Goal: Find specific page/section: Find specific page/section

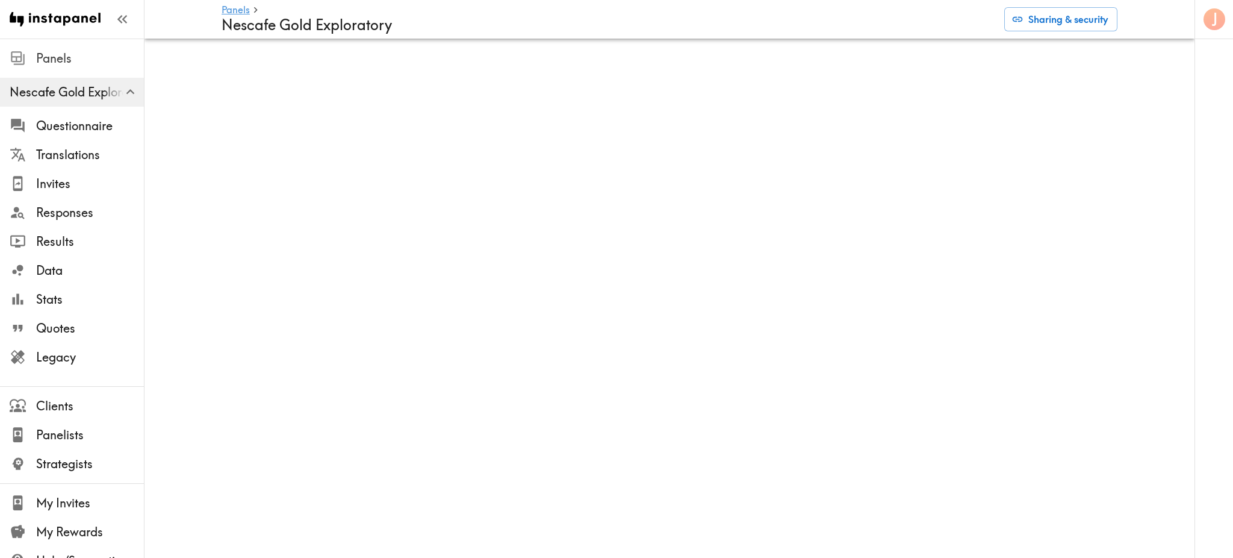
click at [45, 64] on span "Panels" at bounding box center [90, 58] width 108 height 17
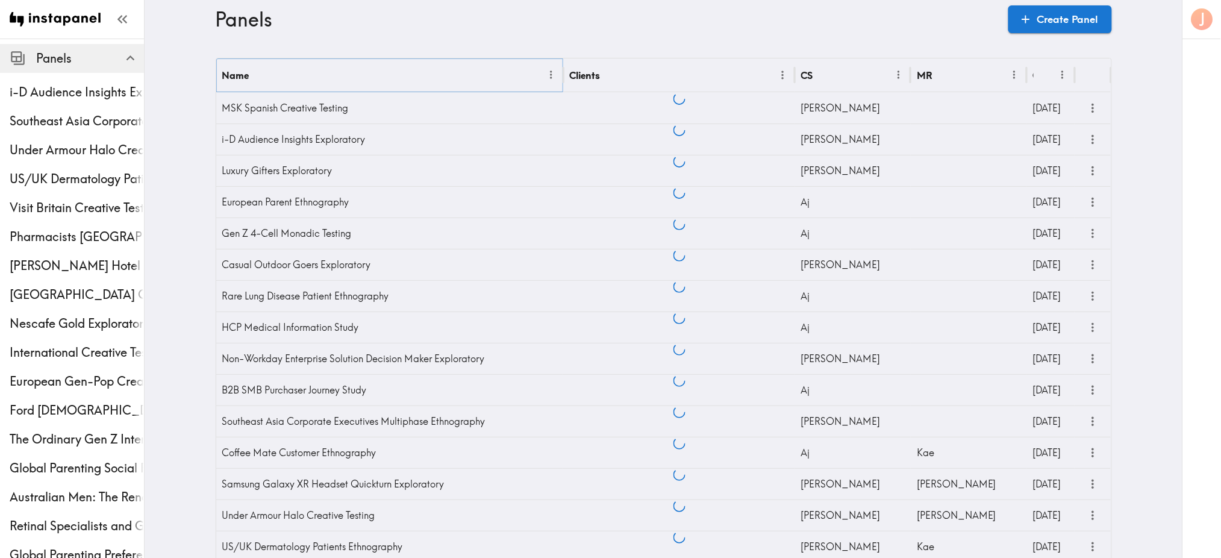
click at [546, 76] on icon "Menu" at bounding box center [551, 75] width 13 height 13
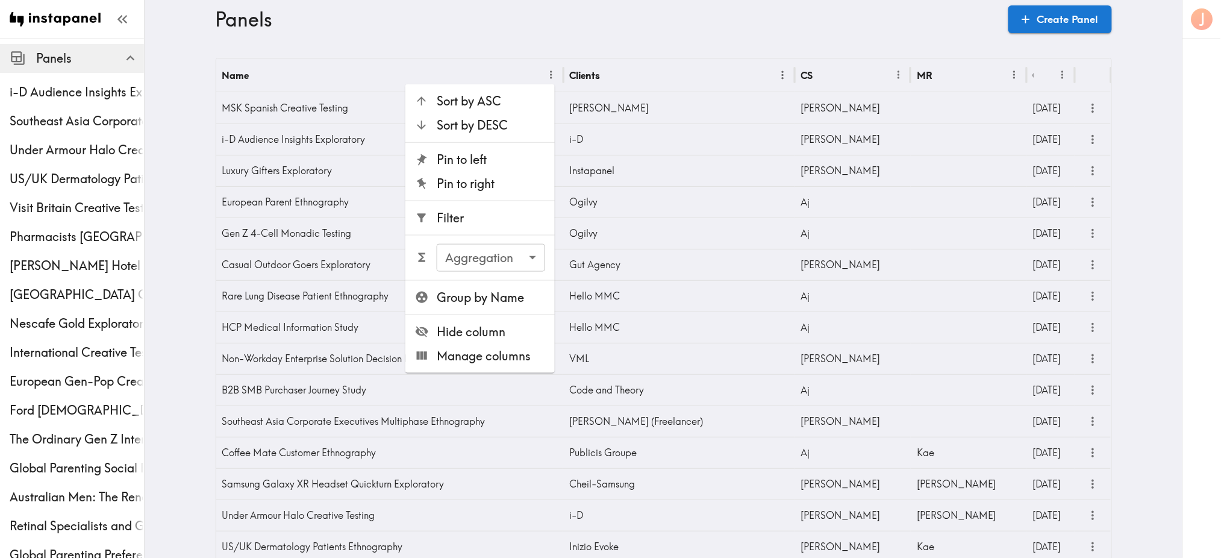
click at [487, 230] on ul "Sort by ASC Sort by DESC Pin to left Pin to right Filter Aggregation ​ Aggregat…" at bounding box center [479, 228] width 149 height 288
click at [464, 226] on li "Filter" at bounding box center [479, 218] width 149 height 24
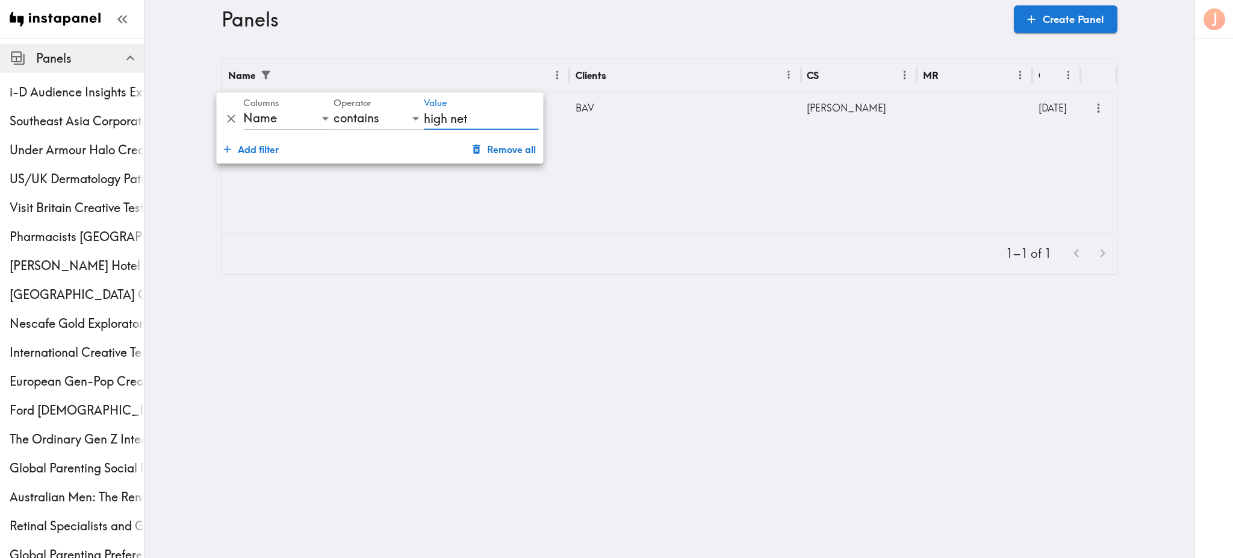
type input "high net"
click at [600, 97] on div "BAV" at bounding box center [686, 107] width 232 height 31
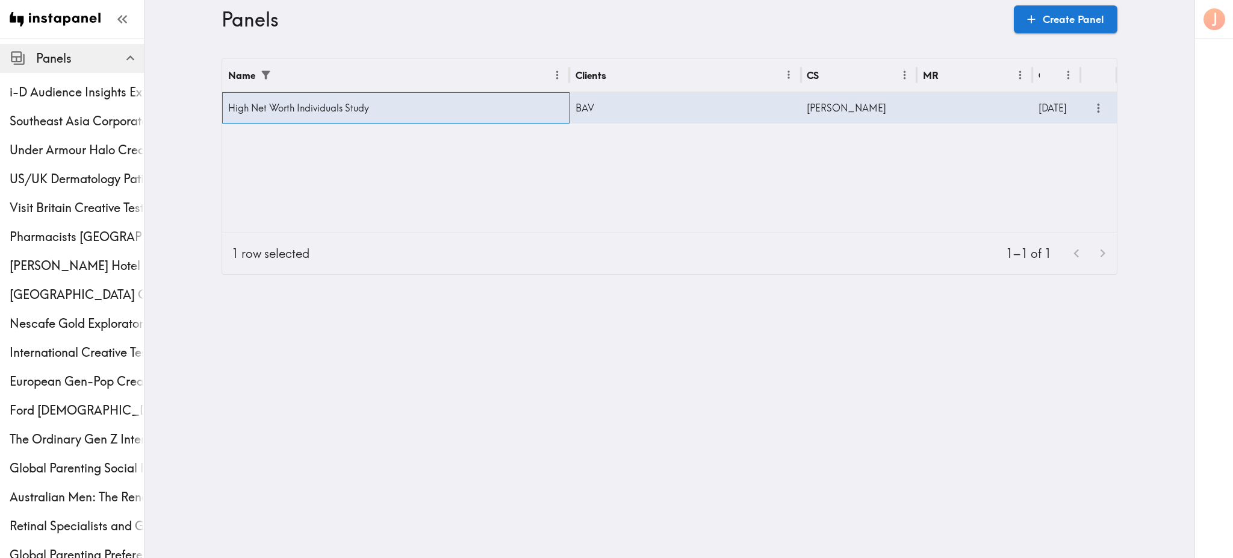
click at [375, 105] on div "High Net Worth Individuals Study" at bounding box center [395, 107] width 347 height 31
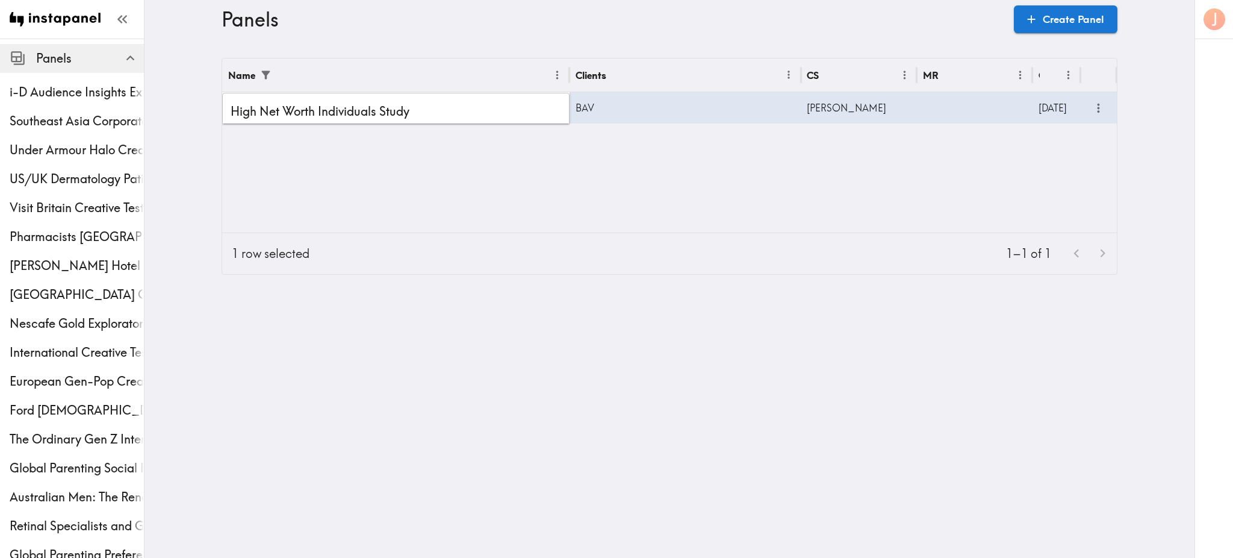
click at [603, 155] on div "Name Clients CS MR Created High Net Worth Individuals Study ​ BAV Priscilla 2,2…" at bounding box center [669, 145] width 895 height 174
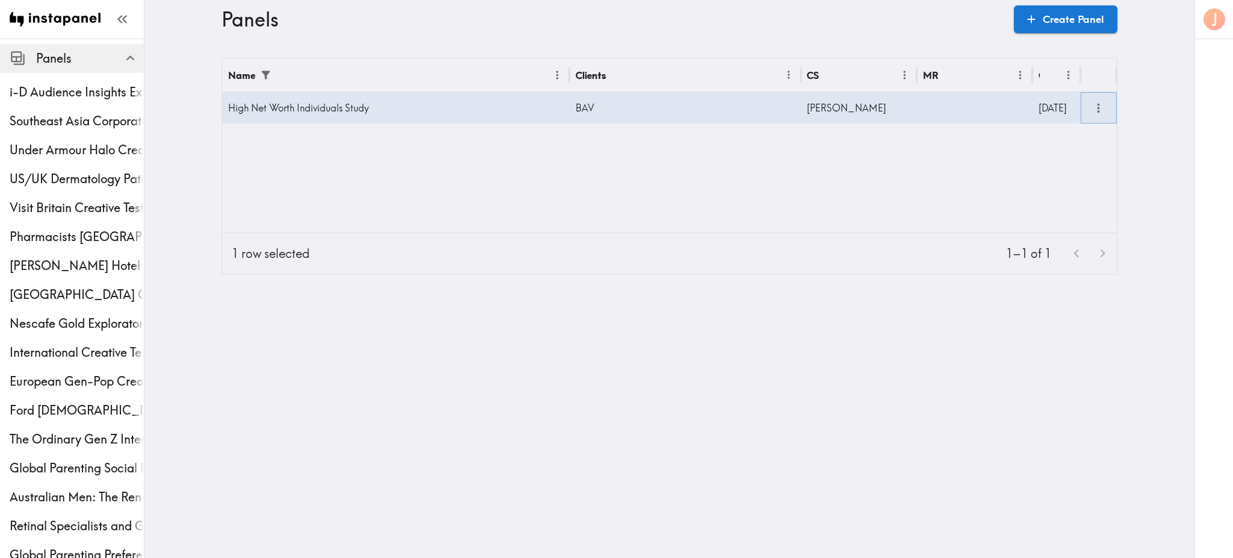
click at [1098, 108] on icon "more" at bounding box center [1099, 108] width 14 height 14
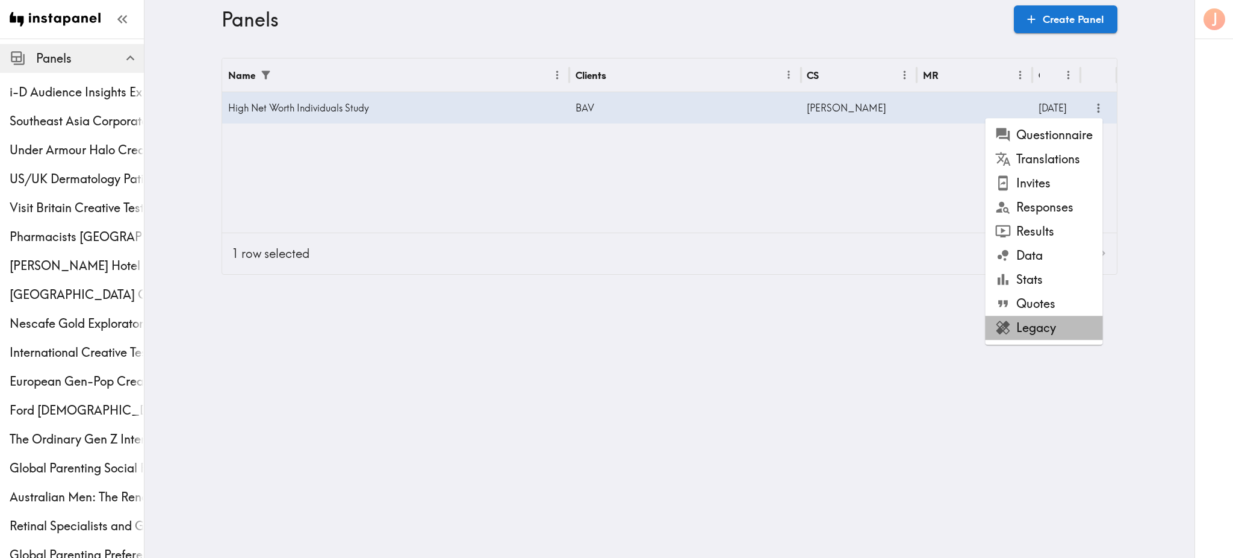
click at [1039, 332] on li "Legacy" at bounding box center [1043, 328] width 117 height 24
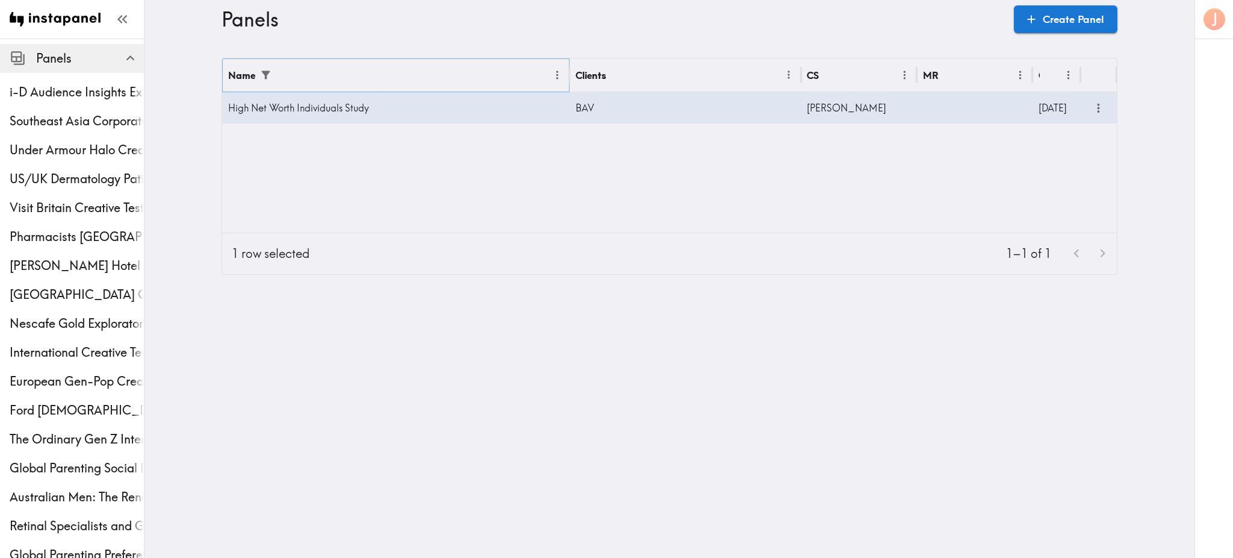
click at [556, 74] on icon "Menu" at bounding box center [557, 75] width 2 height 8
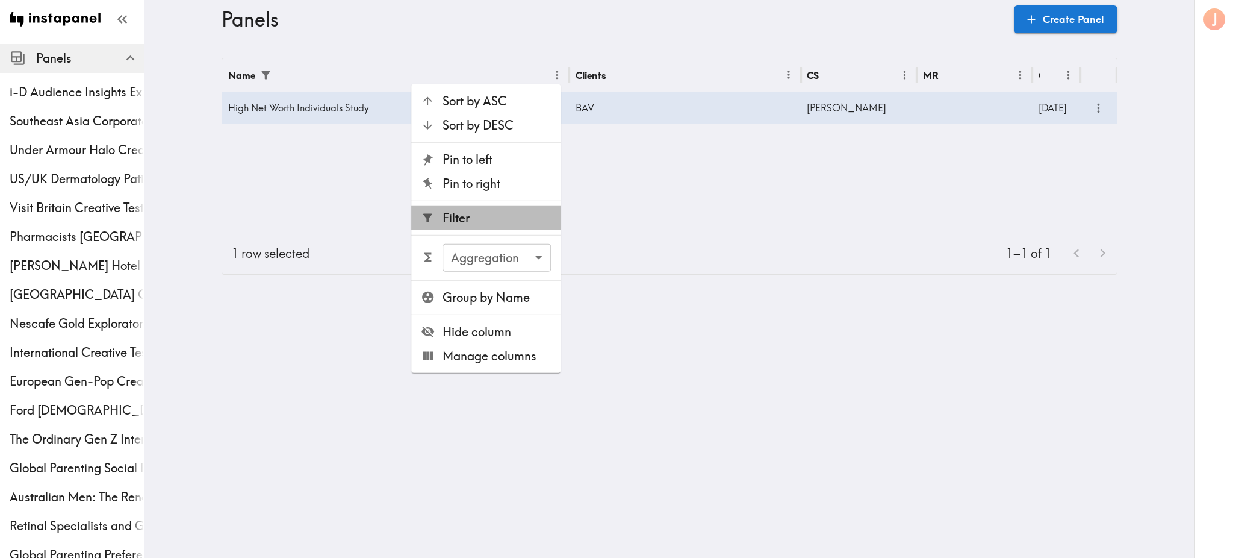
click at [485, 216] on span "Filter" at bounding box center [497, 218] width 108 height 17
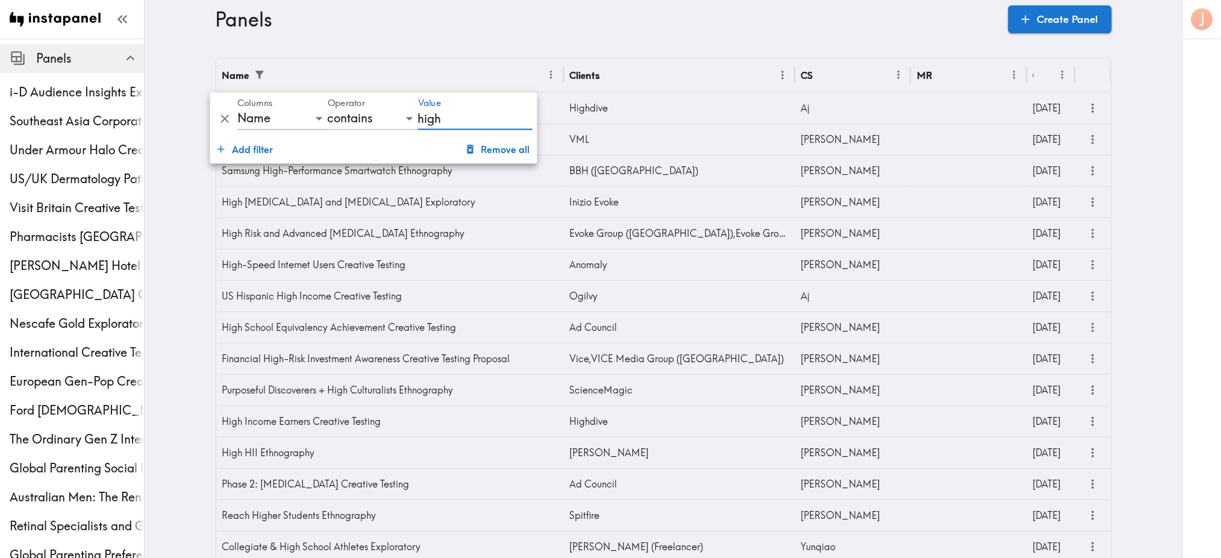
type input "high"
click at [501, 34] on div "Panels Create Panel" at bounding box center [664, 19] width 896 height 39
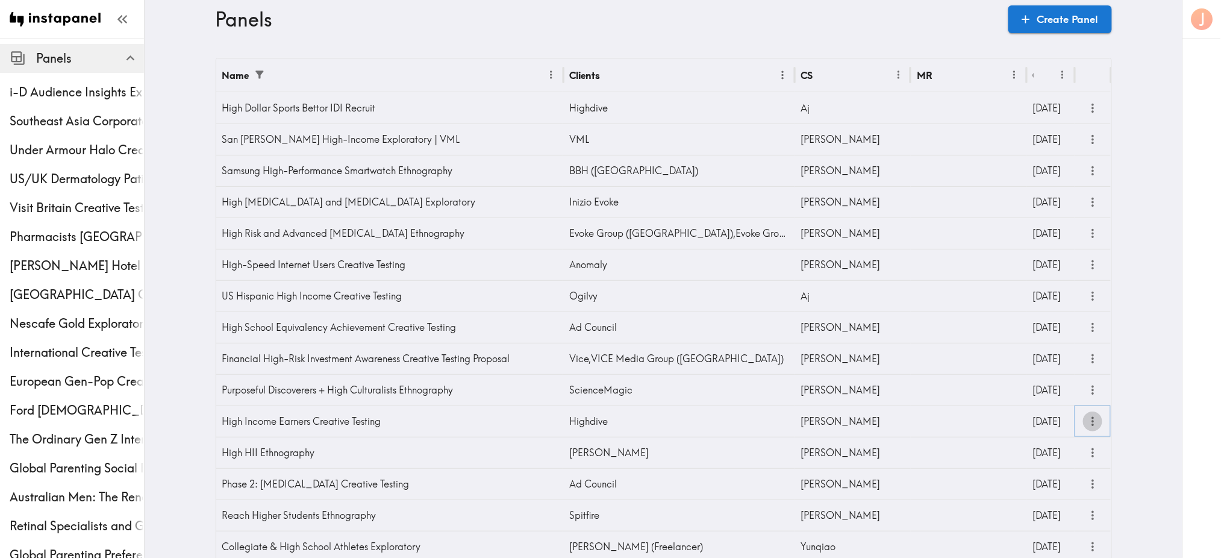
click at [1091, 421] on icon "more" at bounding box center [1092, 421] width 2 height 9
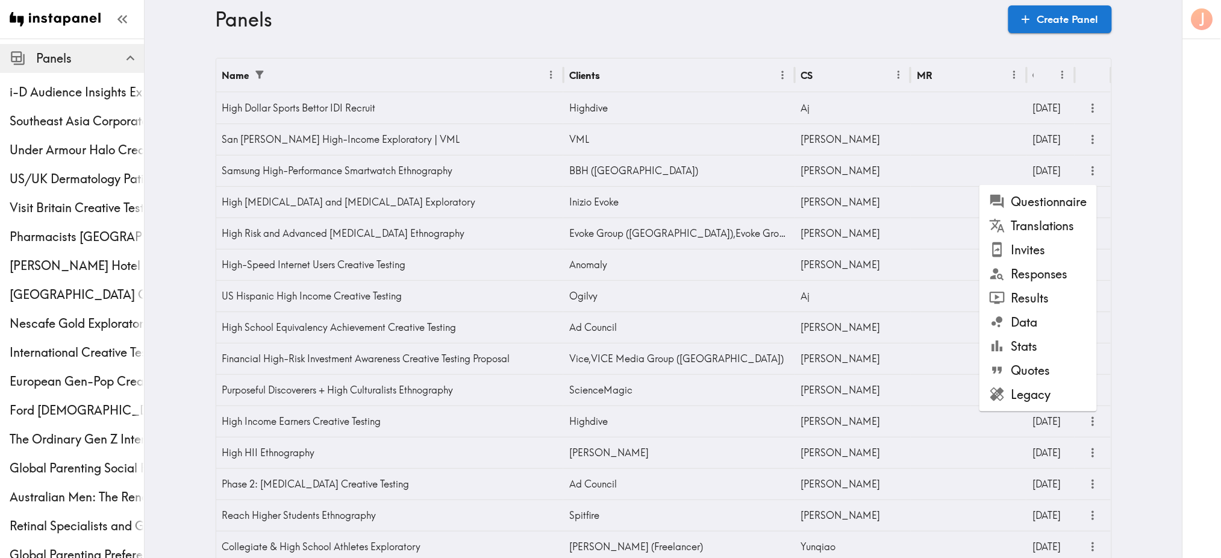
click at [1024, 397] on li "Legacy" at bounding box center [1037, 394] width 117 height 24
